Goal: Navigation & Orientation: Find specific page/section

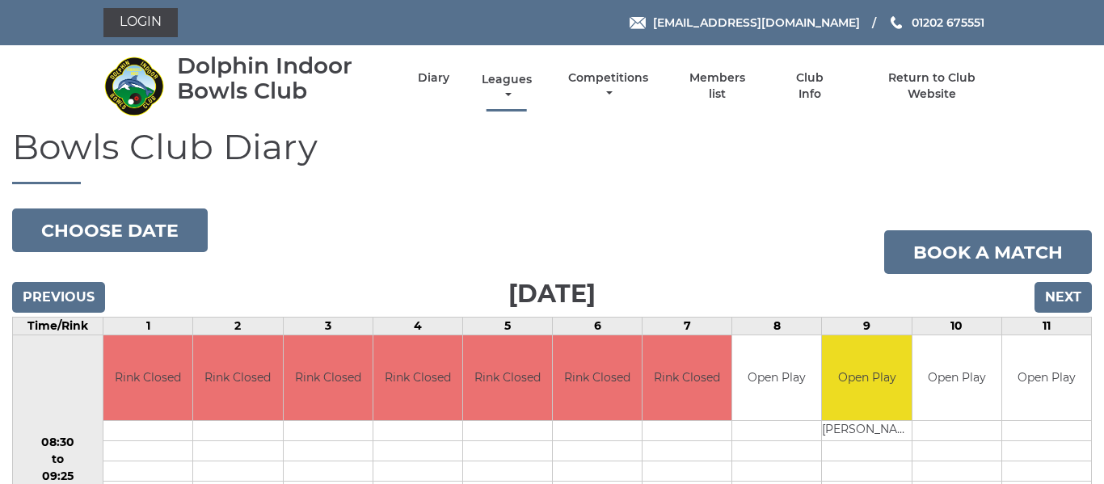
click at [517, 79] on link "Leagues" at bounding box center [507, 88] width 58 height 32
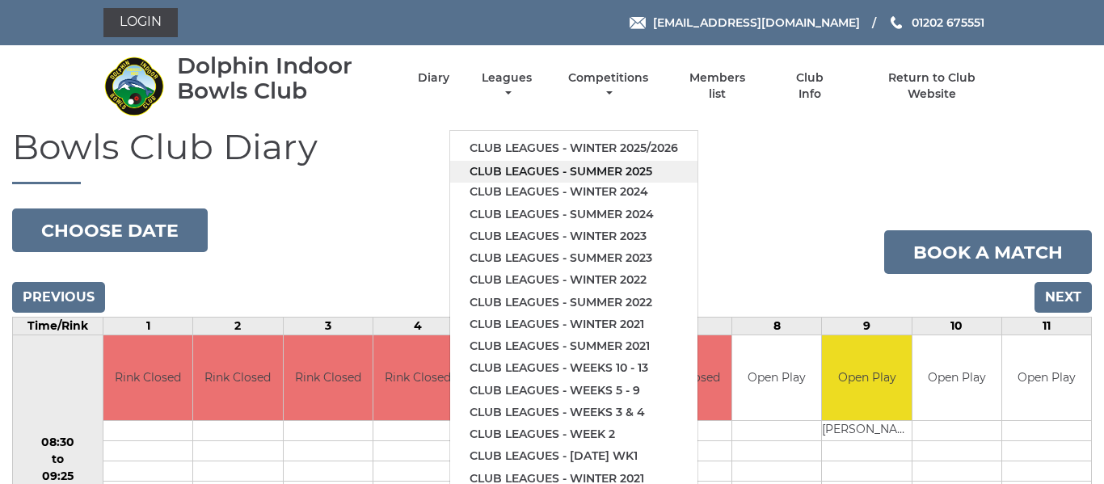
click at [536, 173] on link "Club leagues - Summer 2025" at bounding box center [573, 172] width 247 height 22
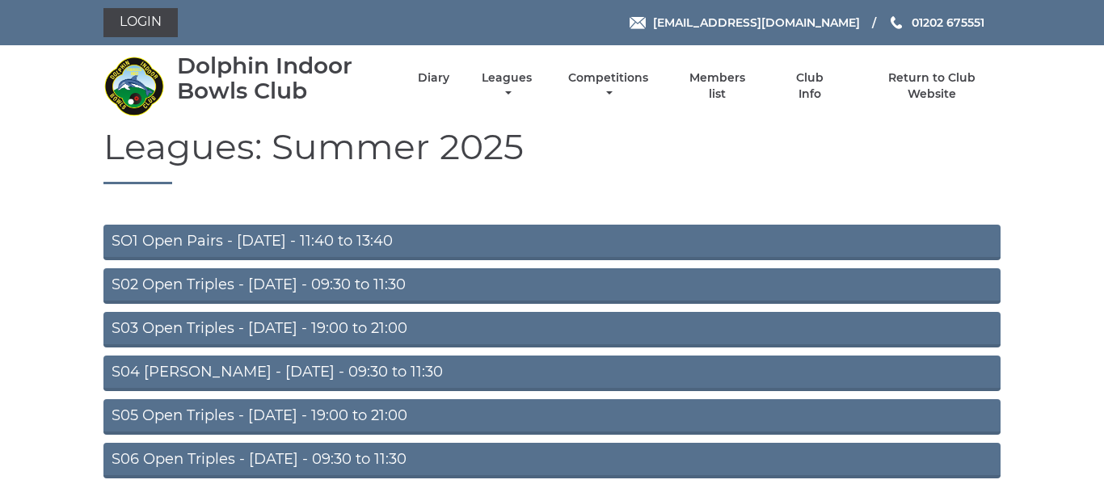
click at [387, 281] on link "S02 Open Triples - Tuesday - 09:30 to 11:30" at bounding box center [551, 286] width 897 height 36
